Goal: Task Accomplishment & Management: Use online tool/utility

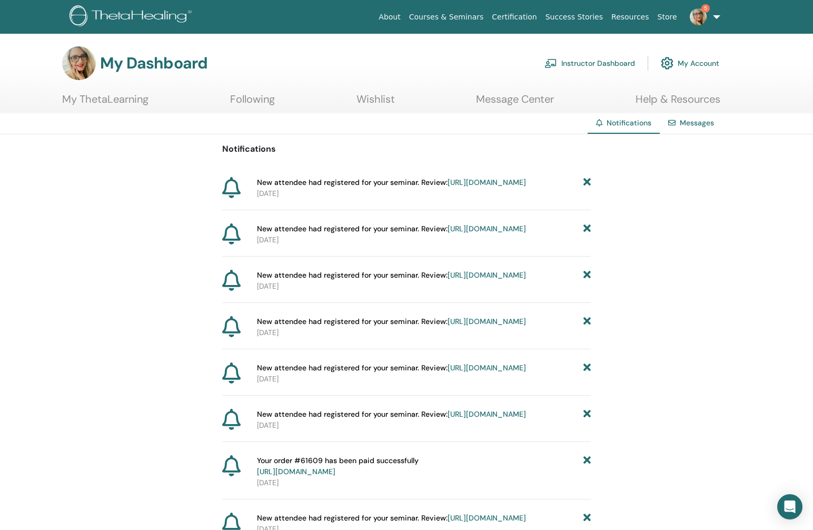
click at [448, 187] on link "https://member.thetahealing.com/instructor/seminar/371536/attendees" at bounding box center [487, 182] width 78 height 9
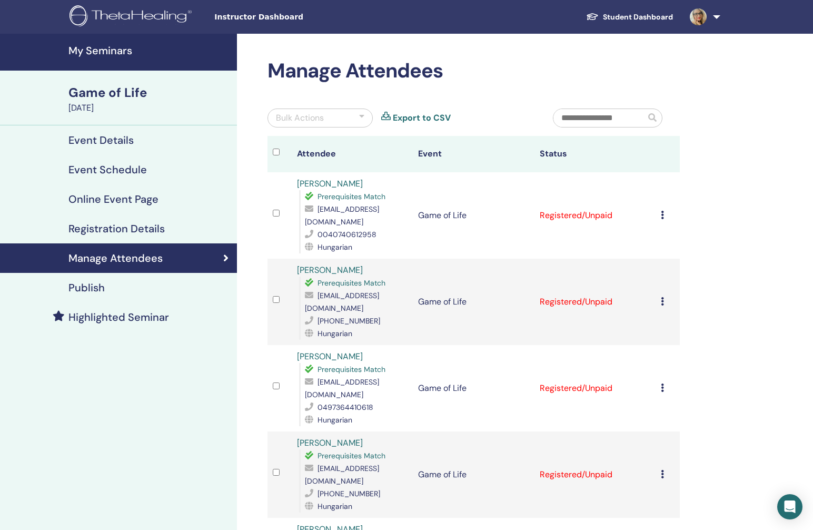
click at [360, 119] on div at bounding box center [361, 118] width 5 height 13
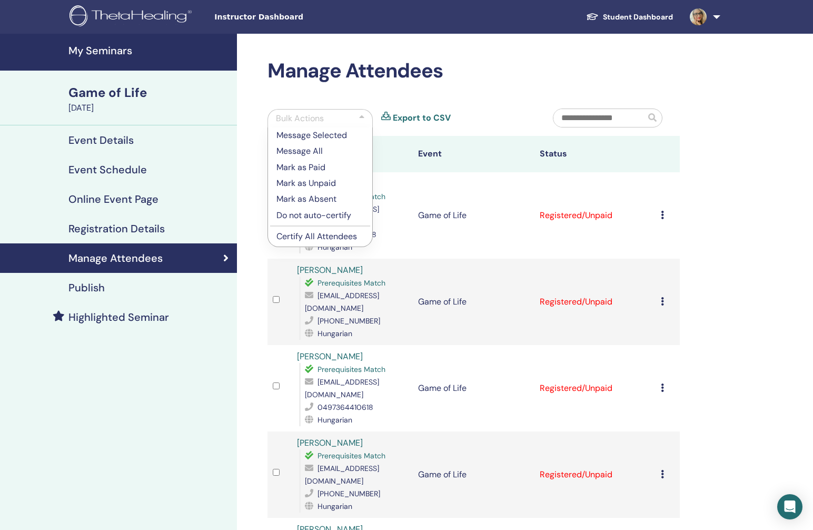
click at [337, 239] on p "Certify All Attendees" at bounding box center [320, 236] width 87 height 13
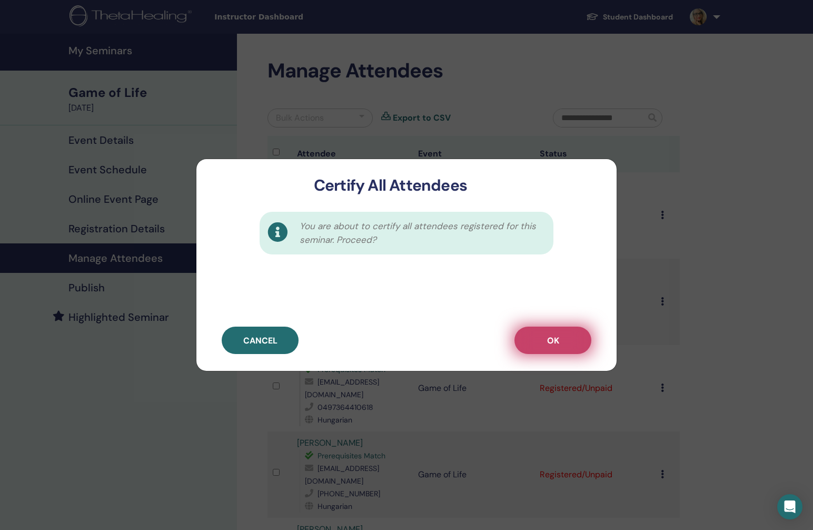
click at [536, 347] on button "OK" at bounding box center [553, 340] width 77 height 27
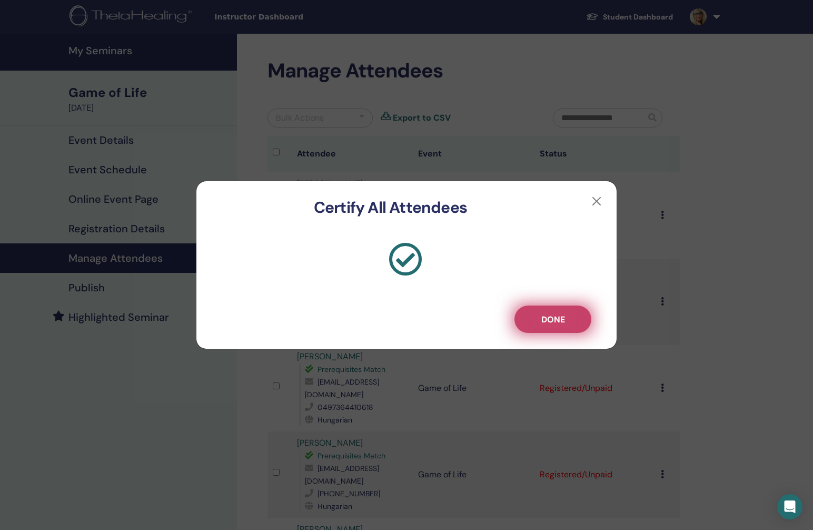
click at [543, 321] on span "Done" at bounding box center [554, 319] width 24 height 11
